Goal: Task Accomplishment & Management: Complete application form

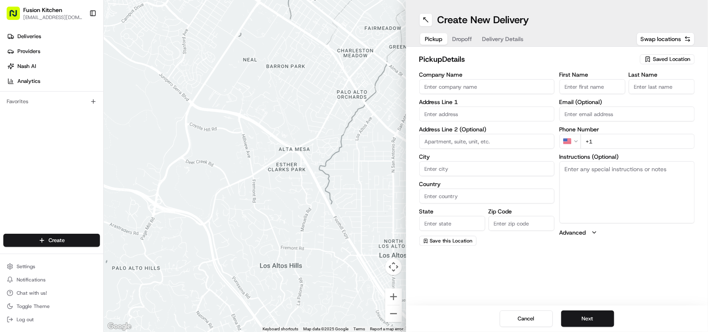
click at [591, 180] on textarea "Instructions (Optional)" at bounding box center [626, 192] width 135 height 62
paste textarea "[PERSON_NAME]. [STREET_ADDRESS]"
type textarea "[PERSON_NAME]. [STREET_ADDRESS]"
click at [574, 144] on html "Fusion Kitchen [EMAIL_ADDRESS][DOMAIN_NAME] Toggle Sidebar Deliveries Providers…" at bounding box center [354, 166] width 708 height 332
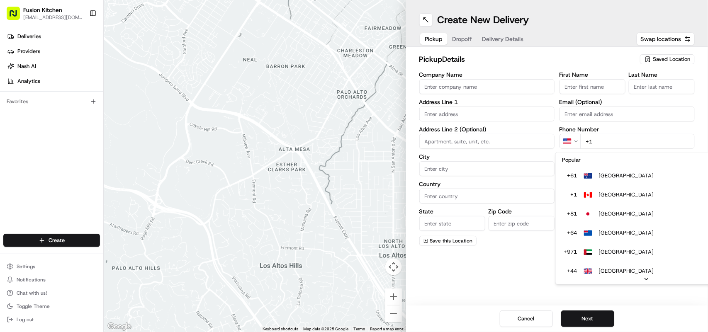
scroll to position [36, 0]
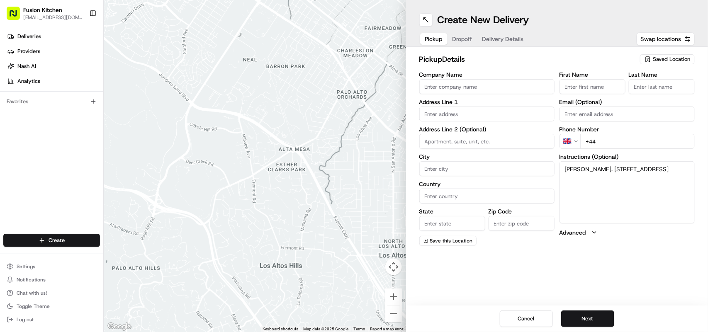
click at [628, 137] on input "+44" at bounding box center [637, 141] width 114 height 15
paste input "1902 423222"
type input "[PHONE_NUMBER]"
drag, startPoint x: 684, startPoint y: 177, endPoint x: 616, endPoint y: 172, distance: 68.6
click at [616, 172] on textarea "[PERSON_NAME]. [STREET_ADDRESS]" at bounding box center [626, 192] width 135 height 62
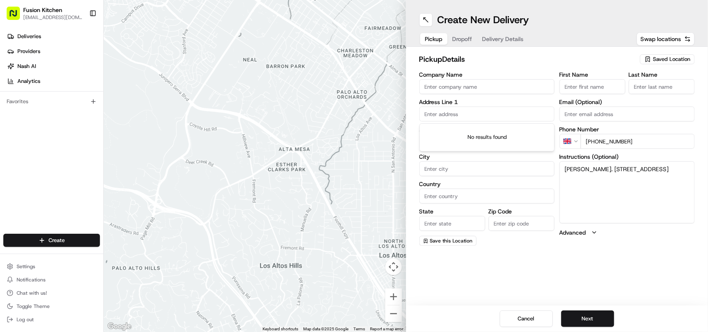
click at [465, 109] on input "text" at bounding box center [486, 114] width 135 height 15
paste input "[STREET_ADDRESS]"
click at [500, 135] on div "[STREET_ADDRESS]" at bounding box center [486, 132] width 131 height 12
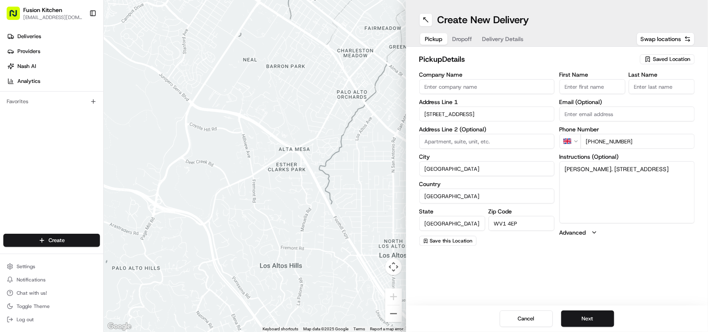
type input "[STREET_ADDRESS]"
type input "[GEOGRAPHIC_DATA]"
type input "WV1 4EP"
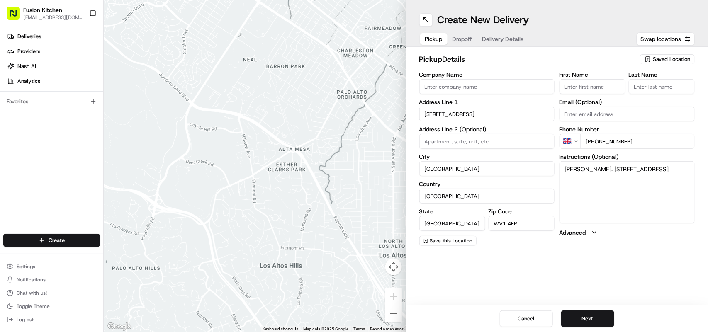
type input "[STREET_ADDRESS]"
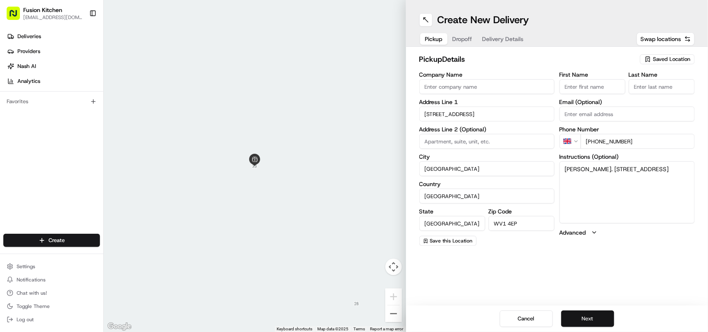
click at [585, 318] on button "Next" at bounding box center [587, 319] width 53 height 17
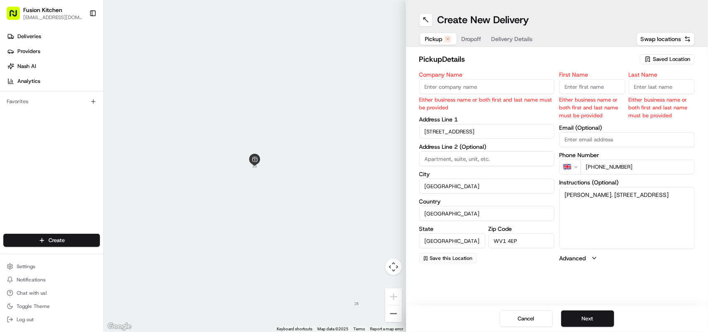
click at [432, 38] on span "Pickup" at bounding box center [433, 39] width 17 height 8
click at [458, 86] on input "Company Name" at bounding box center [486, 86] width 135 height 15
paste input "Chennai Dosa [GEOGRAPHIC_DATA]"
type input "Chennai Dosa [GEOGRAPHIC_DATA]"
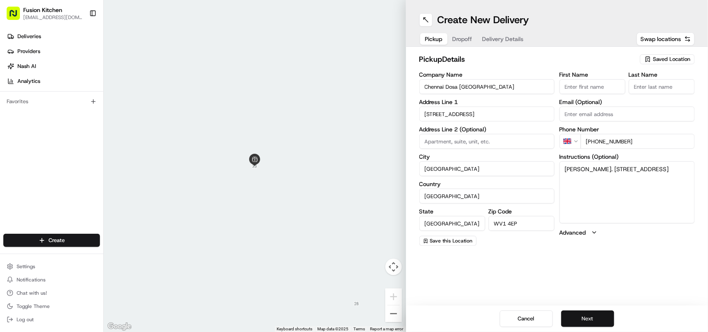
click at [587, 316] on button "Next" at bounding box center [587, 319] width 53 height 17
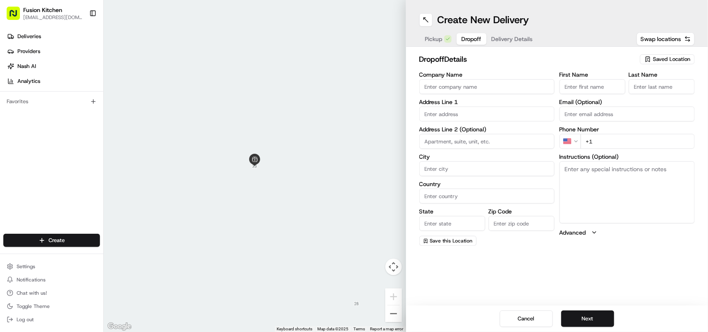
click at [600, 171] on textarea "Instructions (Optional)" at bounding box center [626, 192] width 135 height 62
paste textarea "Chennai Dosa [GEOGRAPHIC_DATA] Pooja Seera | 07831804367 [STREET_ADDRESS]"
drag, startPoint x: 561, startPoint y: 187, endPoint x: 597, endPoint y: 185, distance: 36.5
click at [597, 185] on textarea "Chennai Dosa [GEOGRAPHIC_DATA] Pooja Seera | 07831804367 [STREET_ADDRESS]" at bounding box center [626, 192] width 135 height 62
type textarea "Chennai Dosa [GEOGRAPHIC_DATA] Pooja Seera | 07831804367 [STREET_ADDRESS]"
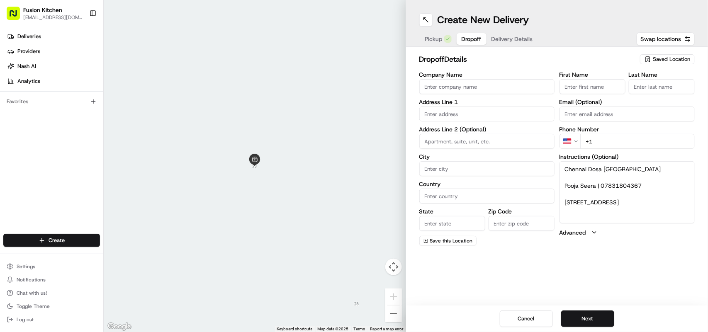
click at [599, 84] on input "First Name" at bounding box center [592, 86] width 66 height 15
paste input "[PERSON_NAME]"
drag, startPoint x: 603, startPoint y: 84, endPoint x: 579, endPoint y: 89, distance: 25.0
click at [579, 89] on input "[PERSON_NAME]" at bounding box center [592, 86] width 66 height 15
type input "Pooja"
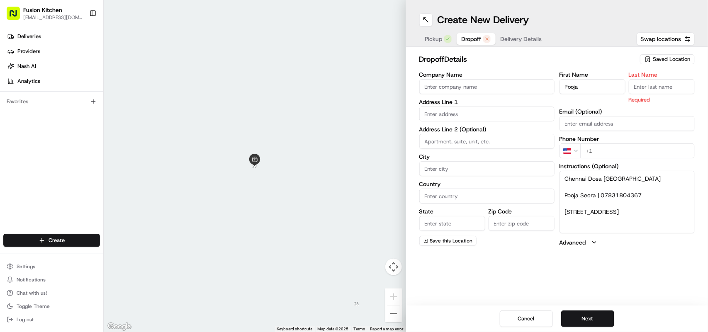
click at [652, 88] on input "Last Name" at bounding box center [661, 86] width 66 height 15
paste input "Seera"
type input "Seera"
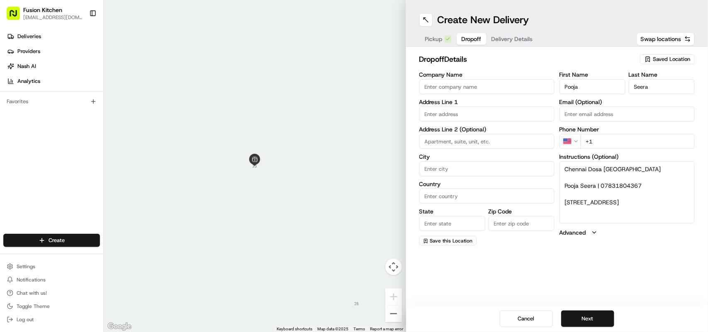
drag, startPoint x: 652, startPoint y: 193, endPoint x: 602, endPoint y: 184, distance: 50.4
click at [602, 184] on textarea "Chennai Dosa [GEOGRAPHIC_DATA] Pooja Seera | 07831804367 [STREET_ADDRESS]" at bounding box center [626, 192] width 135 height 62
click at [575, 143] on html "Fusion Kitchen [EMAIL_ADDRESS][DOMAIN_NAME] Toggle Sidebar Deliveries Providers…" at bounding box center [354, 166] width 708 height 332
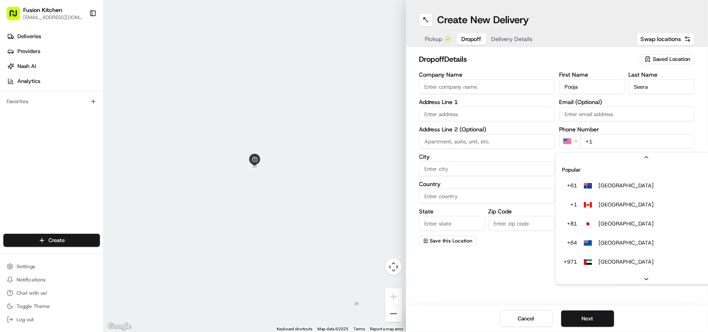
scroll to position [36, 0]
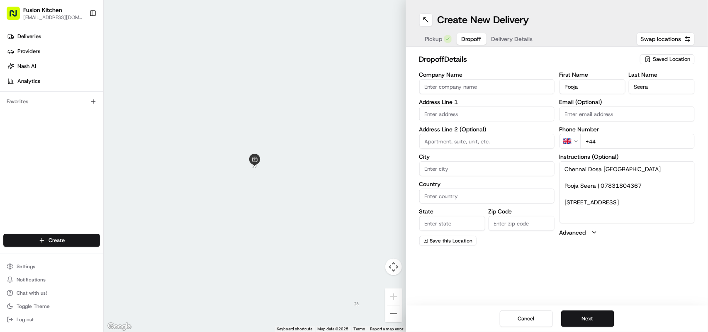
click at [637, 144] on input "+44" at bounding box center [637, 141] width 114 height 15
paste input "07831 804367"
type input "[PHONE_NUMBER]"
drag, startPoint x: 641, startPoint y: 212, endPoint x: 566, endPoint y: 200, distance: 76.5
click at [566, 200] on textarea "Chennai Dosa [GEOGRAPHIC_DATA] Pooja Seera | 07831804367 [STREET_ADDRESS]" at bounding box center [626, 192] width 135 height 62
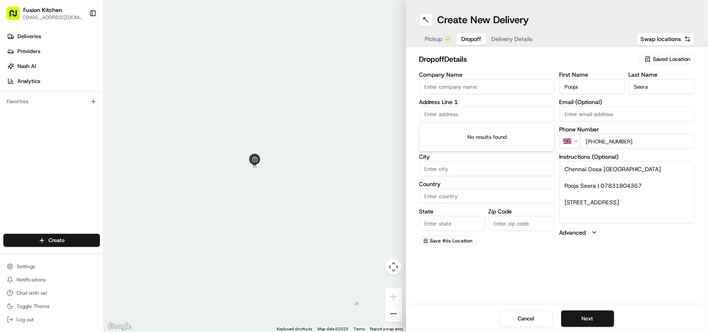
click at [475, 107] on input "text" at bounding box center [486, 114] width 135 height 15
paste input "[STREET_ADDRESS]"
click at [502, 138] on div "[STREET_ADDRESS]" at bounding box center [486, 132] width 131 height 12
type input "[STREET_ADDRESS]"
type input "[GEOGRAPHIC_DATA]"
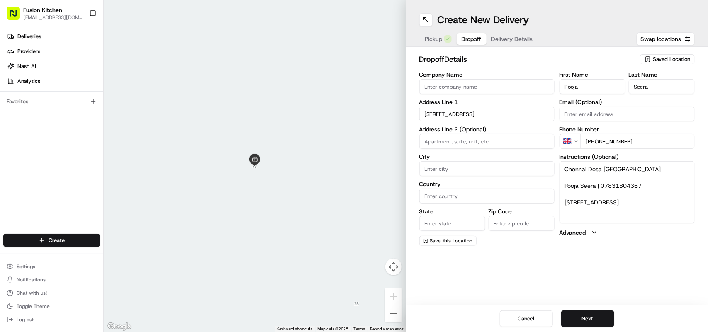
type input "[GEOGRAPHIC_DATA]"
type input "WV4 4RJ"
type input "[STREET_ADDRESS]"
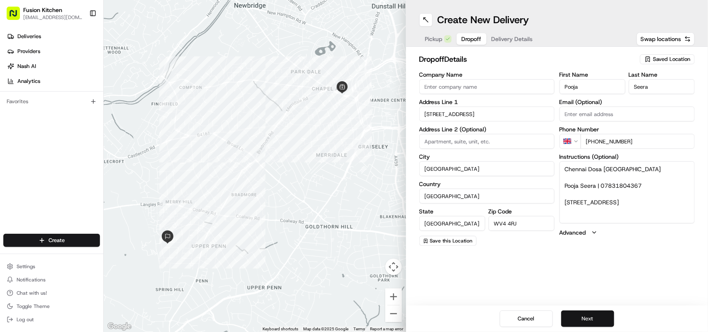
click at [583, 318] on button "Next" at bounding box center [587, 319] width 53 height 17
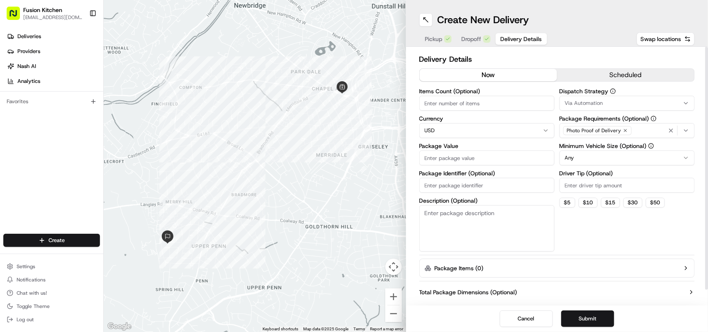
click at [519, 124] on html "Fusion Kitchen [EMAIL_ADDRESS][DOMAIN_NAME] Toggle Sidebar Deliveries Providers…" at bounding box center [354, 166] width 708 height 332
click at [445, 160] on input "Package Value" at bounding box center [486, 157] width 135 height 15
paste input "29.43"
type input "29.43"
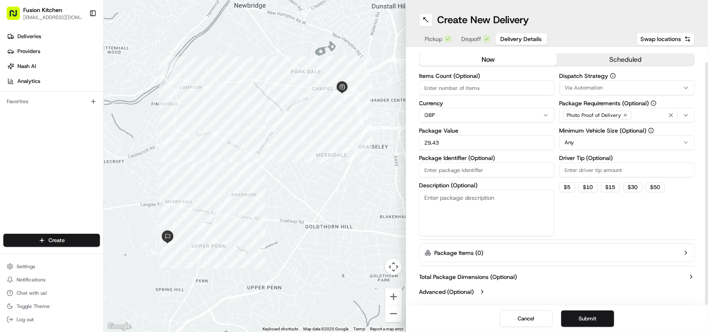
click at [587, 316] on button "Submit" at bounding box center [587, 319] width 53 height 17
click at [430, 37] on span "Pickup" at bounding box center [433, 39] width 17 height 8
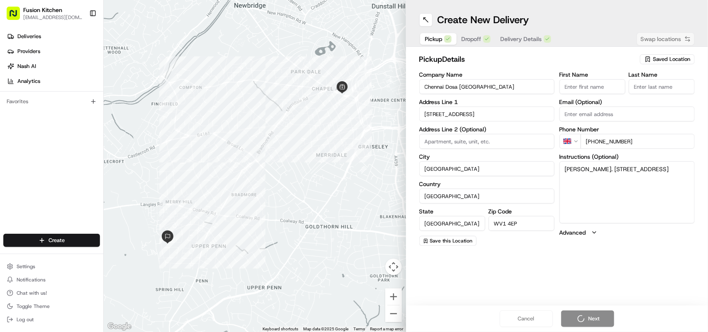
scroll to position [0, 0]
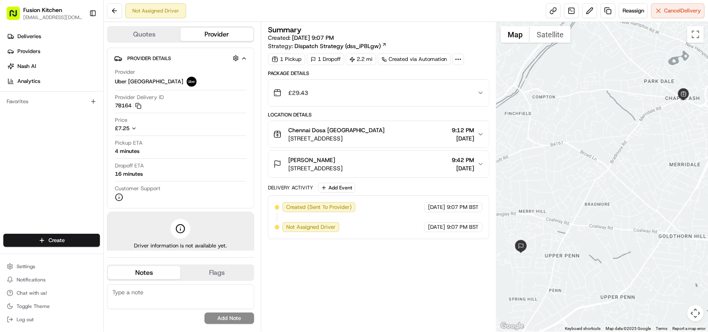
click at [342, 166] on span "[STREET_ADDRESS]" at bounding box center [315, 168] width 54 height 8
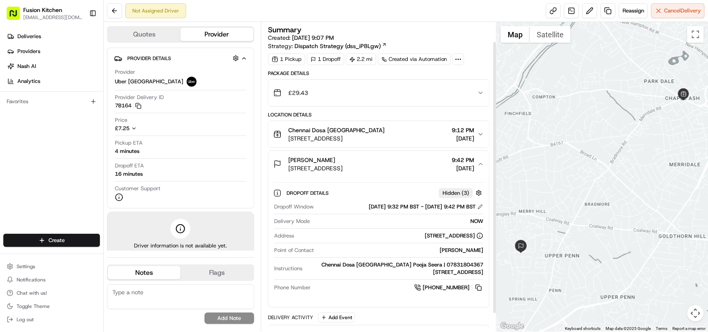
scroll to position [43, 0]
